Goal: Navigation & Orientation: Find specific page/section

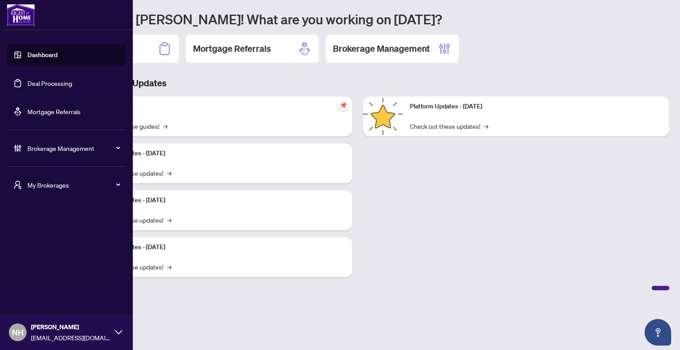
click at [30, 184] on span "My Brokerages" at bounding box center [73, 185] width 92 height 10
click at [39, 221] on span "[PERSON_NAME]" at bounding box center [69, 221] width 101 height 10
